Goal: Task Accomplishment & Management: Use online tool/utility

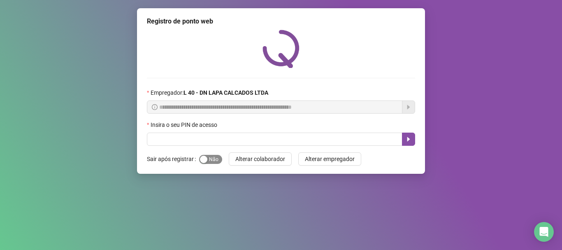
click at [209, 156] on span "Sim Não" at bounding box center [210, 159] width 23 height 9
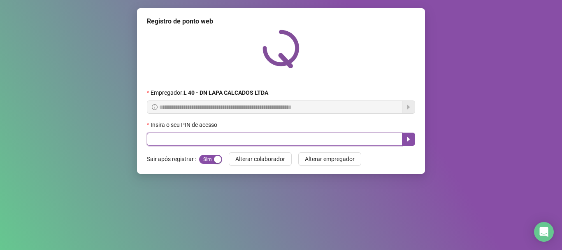
click at [191, 138] on input "text" at bounding box center [275, 139] width 256 height 13
type input "*****"
click at [412, 140] on button "button" at bounding box center [408, 139] width 13 height 13
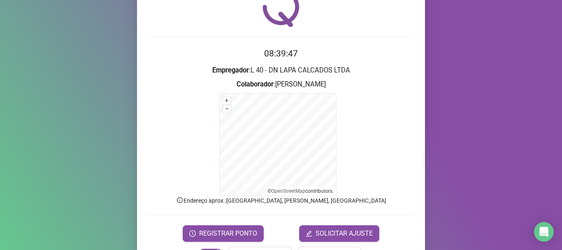
scroll to position [69, 0]
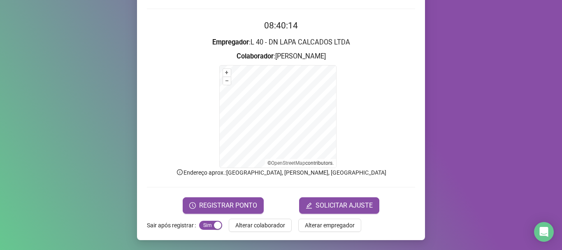
click at [477, 125] on div "Registro de ponto web 08:40:14 Empregador : L 40 - DN LAPA CALCADOS LTDA Colabo…" at bounding box center [281, 125] width 562 height 250
drag, startPoint x: 487, startPoint y: 2, endPoint x: 72, endPoint y: 76, distance: 421.4
click at [72, 76] on div "Registro de ponto web 08:40:25 Empregador : L 40 - DN LAPA CALCADOS LTDA Colabo…" at bounding box center [281, 125] width 562 height 250
click at [248, 207] on span "REGISTRAR PONTO" at bounding box center [228, 205] width 58 height 10
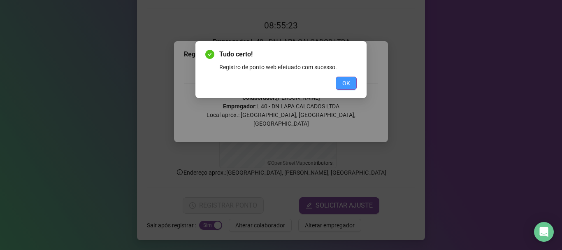
click at [343, 86] on span "OK" at bounding box center [346, 83] width 8 height 9
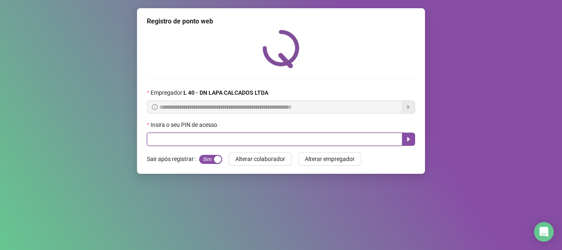
click at [203, 137] on input "text" at bounding box center [275, 139] width 256 height 13
type input "*****"
click at [410, 140] on icon "caret-right" at bounding box center [408, 139] width 7 height 7
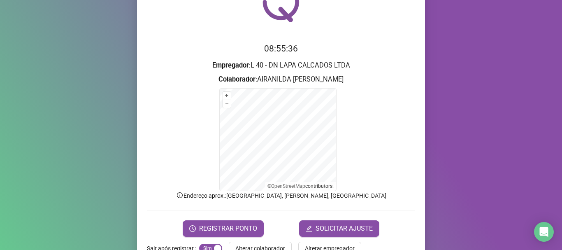
scroll to position [69, 0]
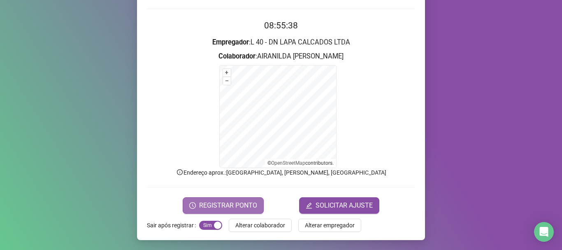
click at [220, 201] on span "REGISTRAR PONTO" at bounding box center [228, 205] width 58 height 10
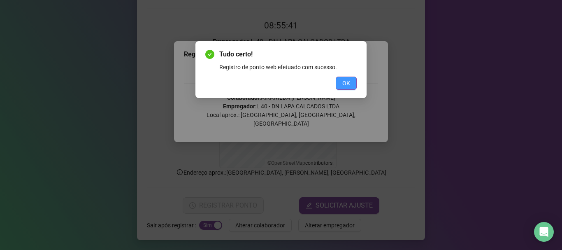
click at [342, 84] on button "OK" at bounding box center [346, 83] width 21 height 13
